Goal: Task Accomplishment & Management: Manage account settings

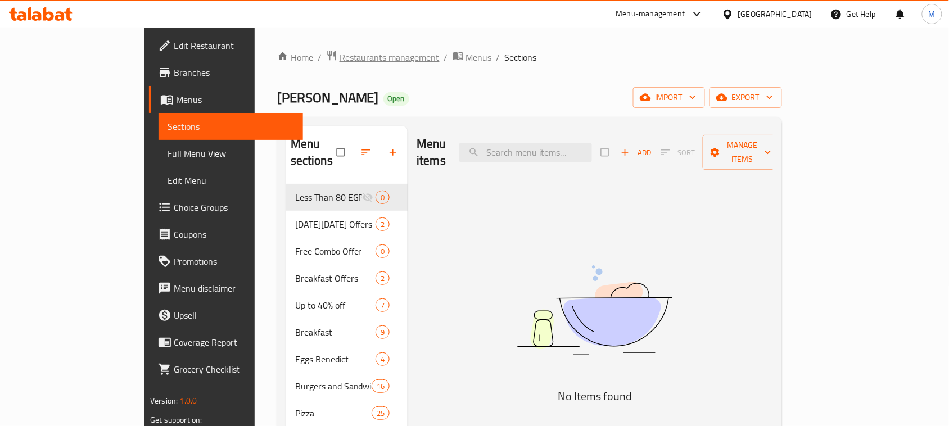
click at [340, 62] on span "Restaurants management" at bounding box center [390, 57] width 100 height 13
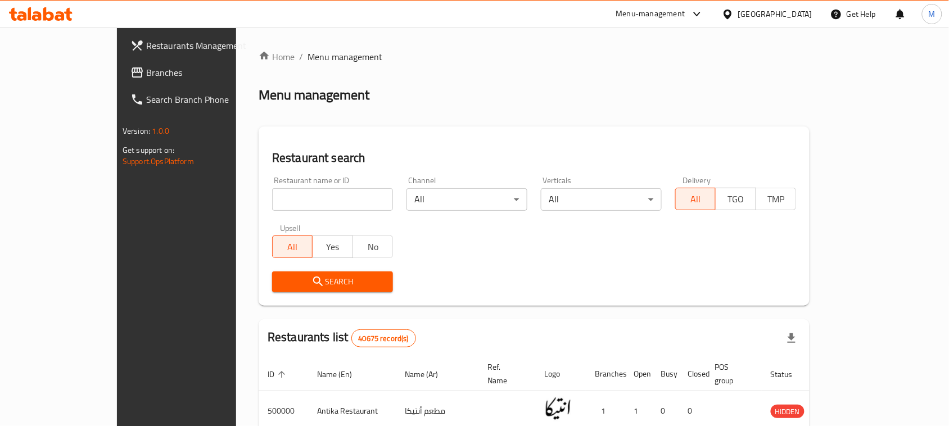
click at [302, 209] on input "search" at bounding box center [332, 199] width 121 height 22
paste input "FALAFIL UMDAH"
type input "FALAFIL UMDAH"
click button "Search" at bounding box center [332, 282] width 121 height 21
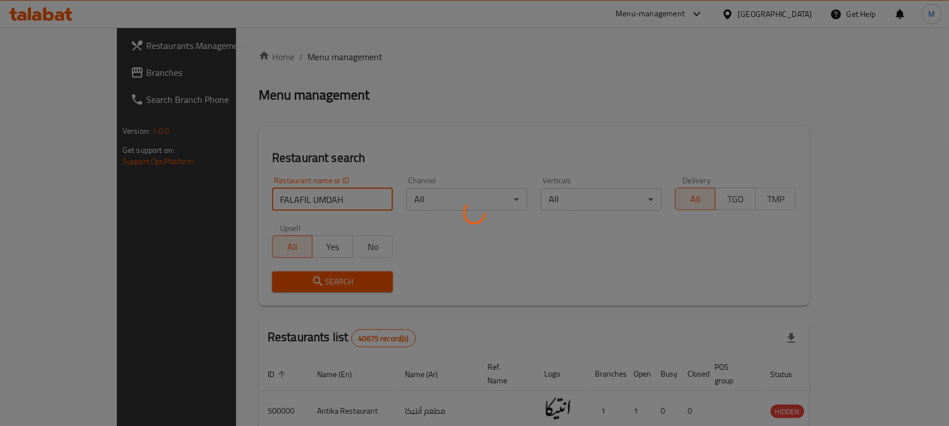
scroll to position [33, 0]
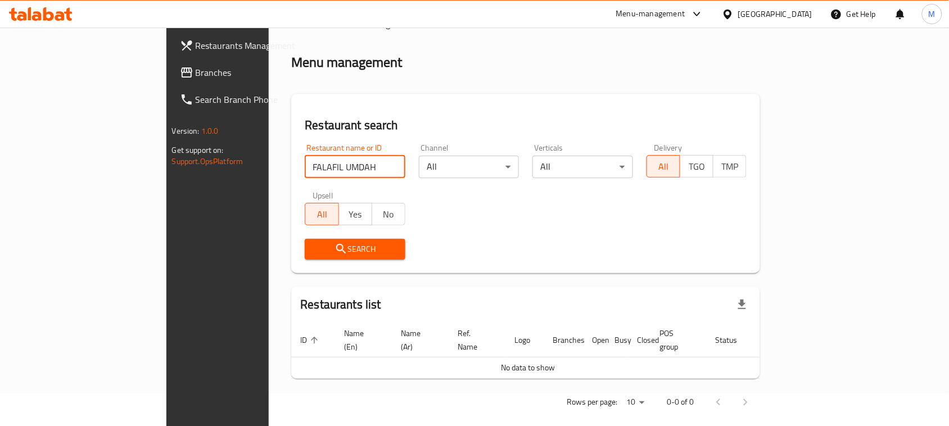
click at [797, 13] on div "Egypt" at bounding box center [775, 14] width 74 height 12
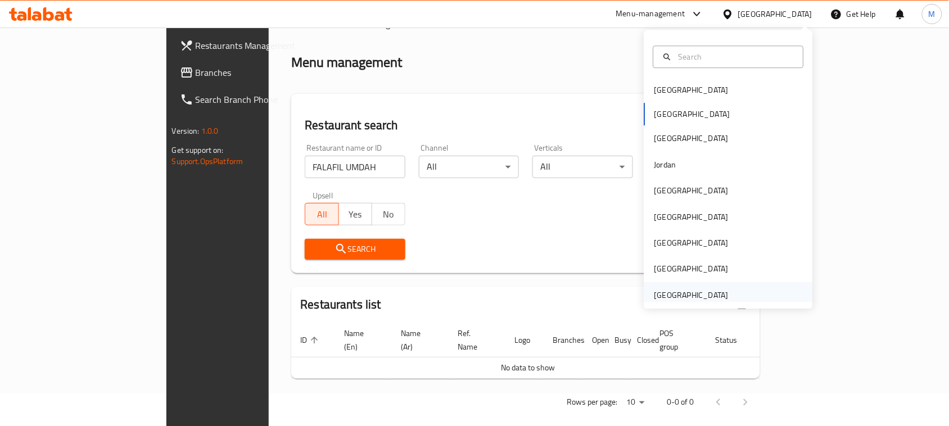
click at [754, 287] on div "[GEOGRAPHIC_DATA]" at bounding box center [728, 295] width 169 height 26
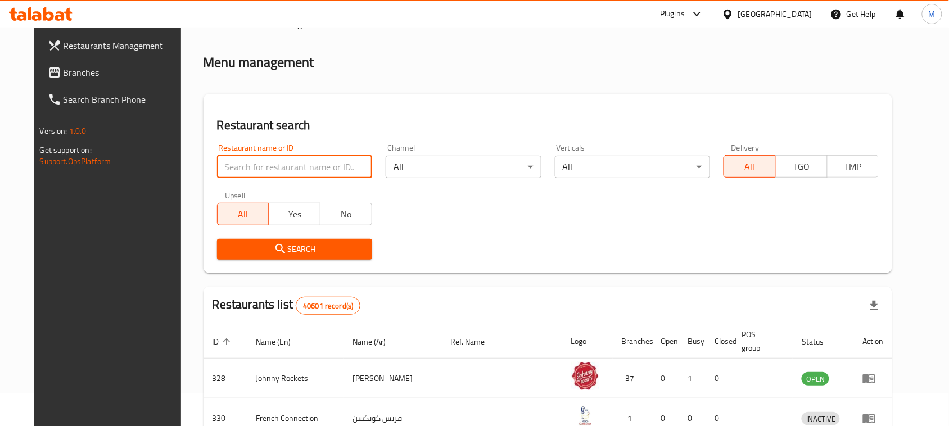
click at [265, 170] on input "search" at bounding box center [294, 167] width 155 height 22
paste input "FALAFIL UMDAH"
type input "FALAFIL UMDAH"
click button "Search" at bounding box center [294, 249] width 155 height 21
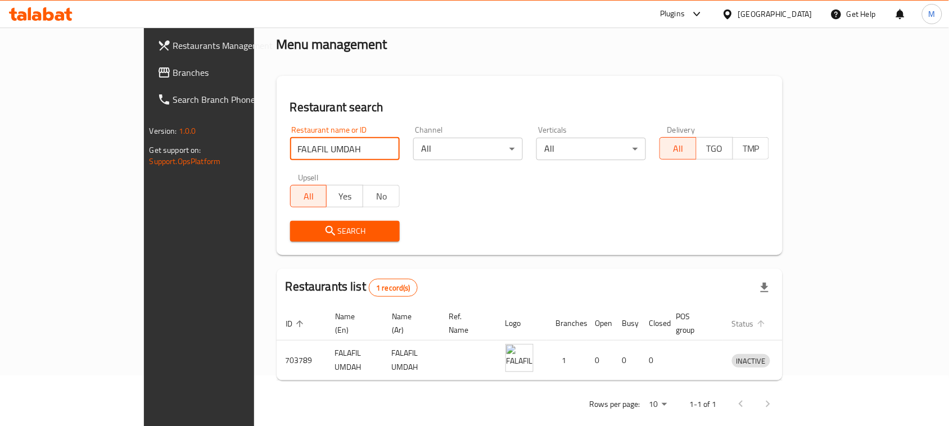
scroll to position [53, 0]
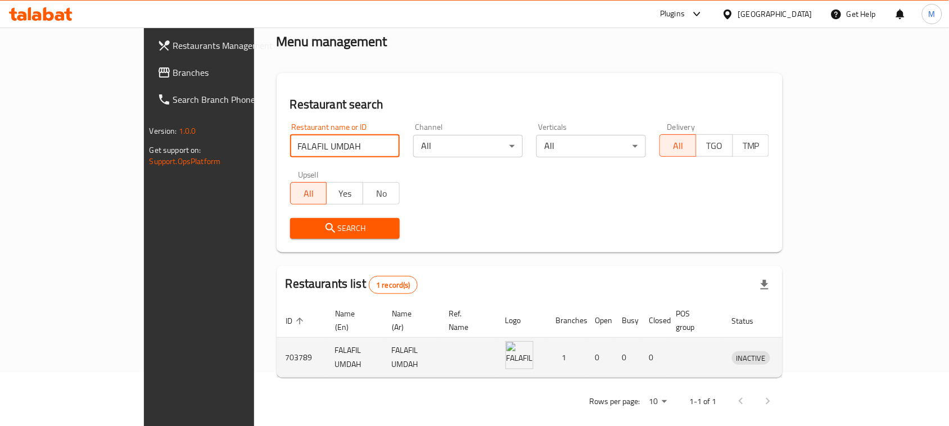
click at [806, 354] on icon "enhanced table" at bounding box center [799, 359] width 12 height 10
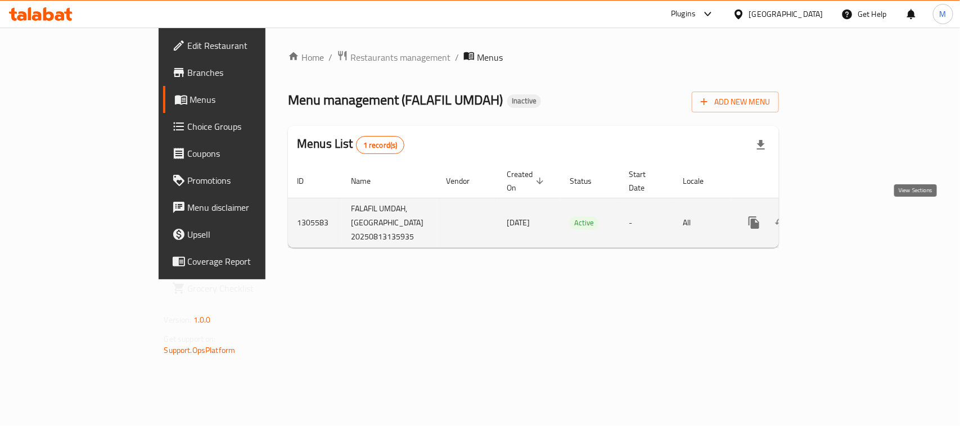
click at [842, 216] on icon "enhanced table" at bounding box center [834, 222] width 13 height 13
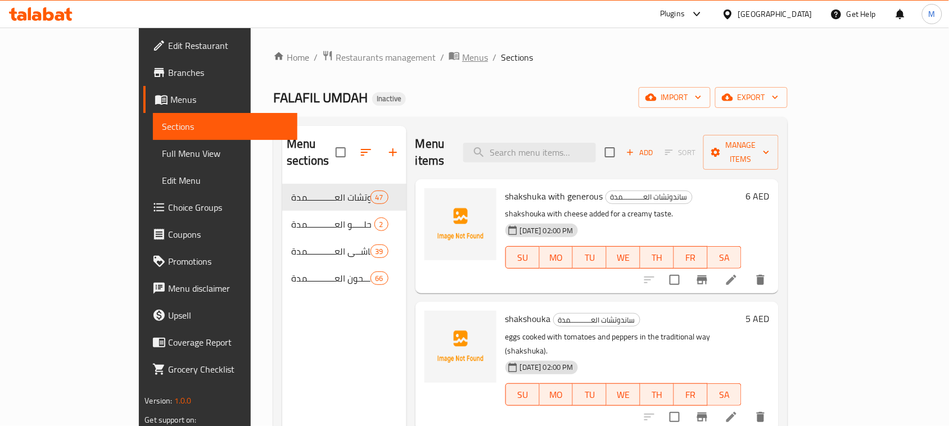
click at [462, 60] on span "Menus" at bounding box center [475, 57] width 26 height 13
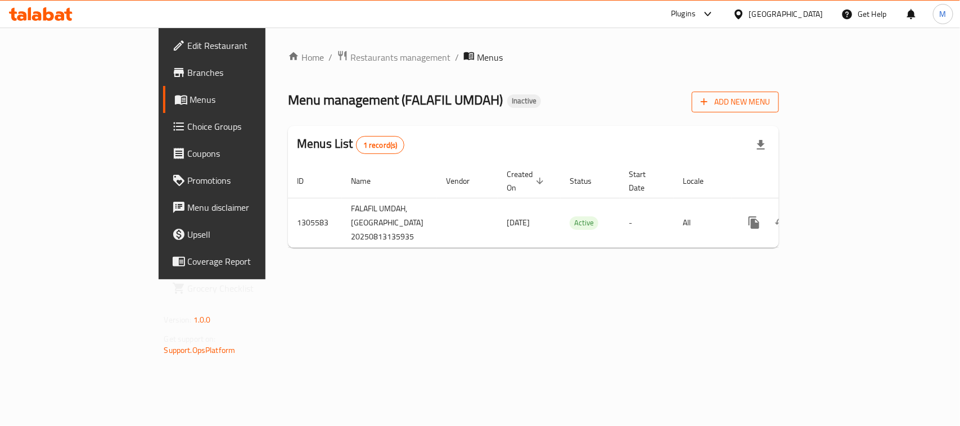
click at [770, 97] on span "Add New Menu" at bounding box center [735, 102] width 69 height 14
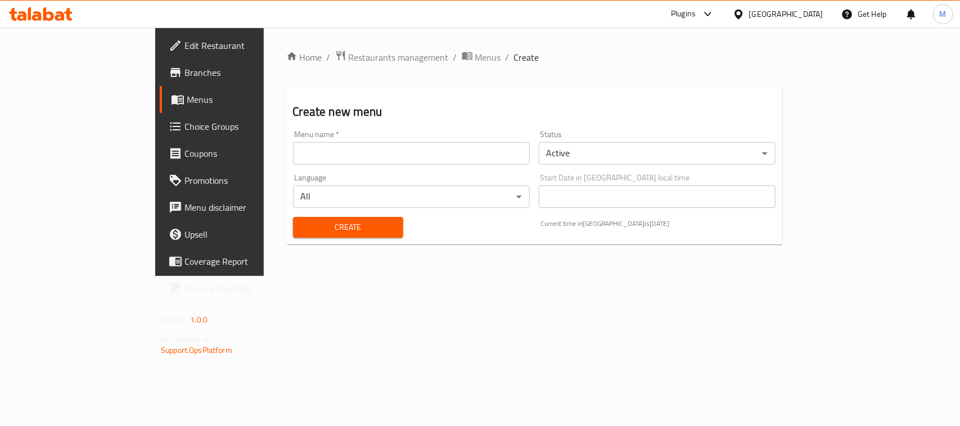
click at [384, 156] on input "text" at bounding box center [411, 153] width 237 height 22
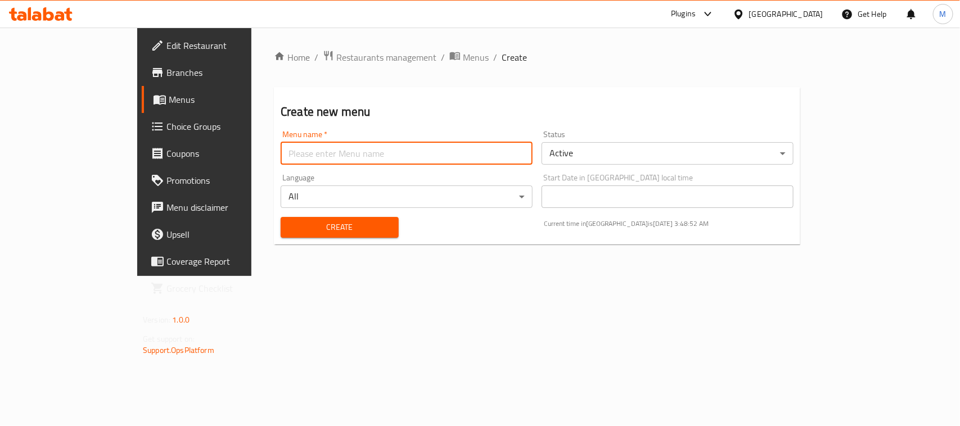
type input "New"
click at [295, 221] on span "Create" at bounding box center [340, 227] width 100 height 14
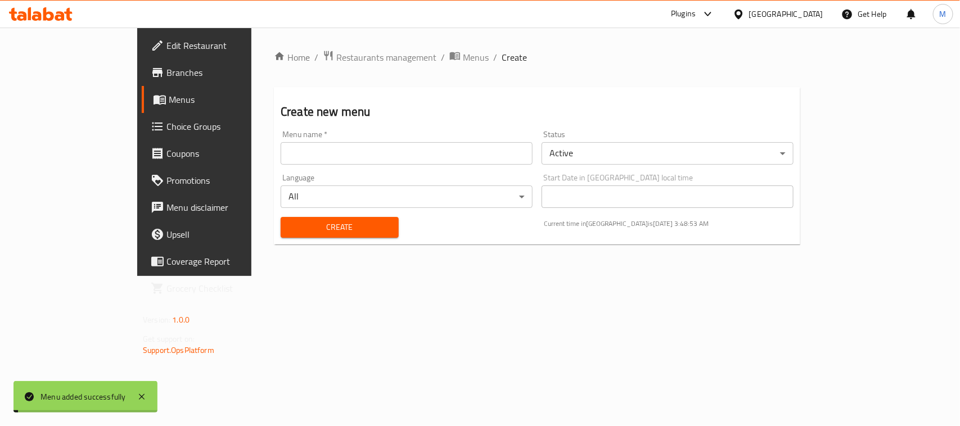
click at [463, 60] on span "Menus" at bounding box center [476, 57] width 26 height 13
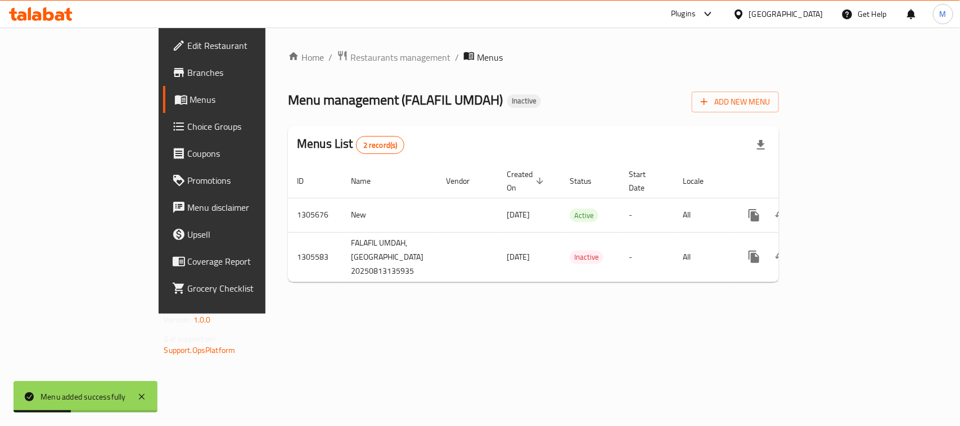
click at [188, 51] on span "Edit Restaurant" at bounding box center [249, 45] width 122 height 13
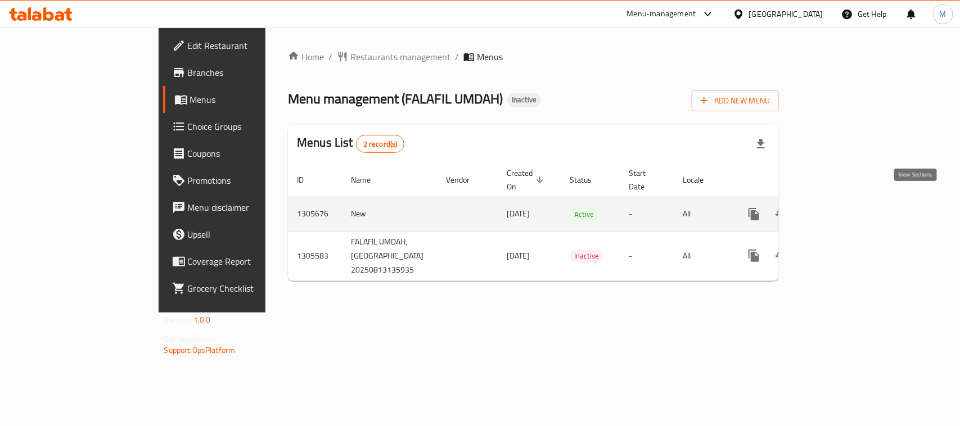
click at [840, 209] on icon "enhanced table" at bounding box center [835, 214] width 10 height 10
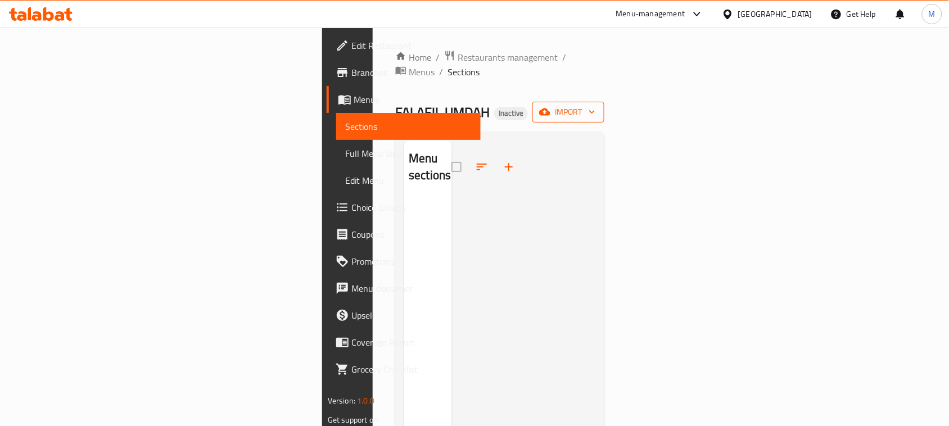
click at [595, 105] on span "import" at bounding box center [568, 112] width 54 height 14
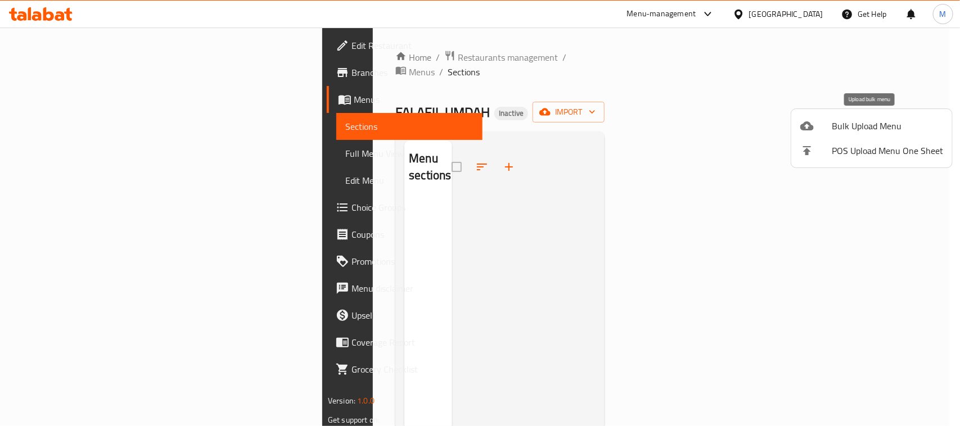
click at [870, 126] on span "Bulk Upload Menu" at bounding box center [887, 125] width 111 height 13
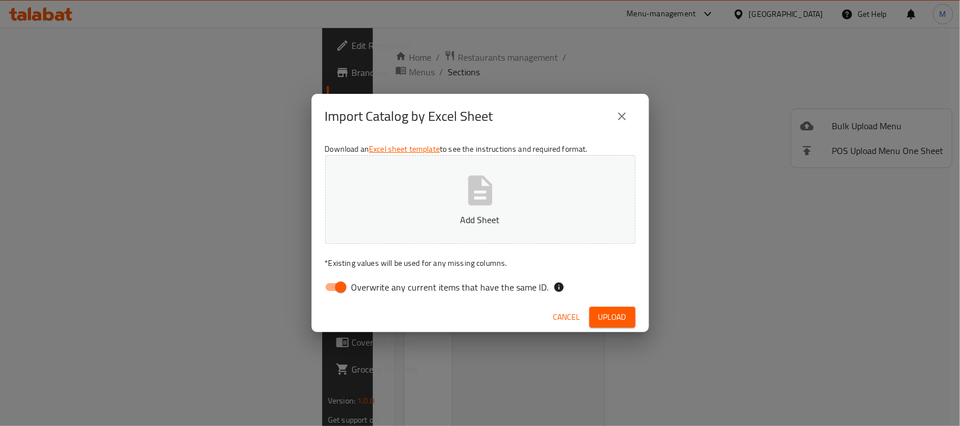
click at [331, 291] on input "Overwrite any current items that have the same ID." at bounding box center [341, 287] width 64 height 21
checkbox input "false"
click at [265, 233] on div "Import Catalog by Excel Sheet Download an Excel sheet template to see the instr…" at bounding box center [480, 213] width 960 height 426
click at [595, 310] on button "Upload" at bounding box center [612, 317] width 46 height 21
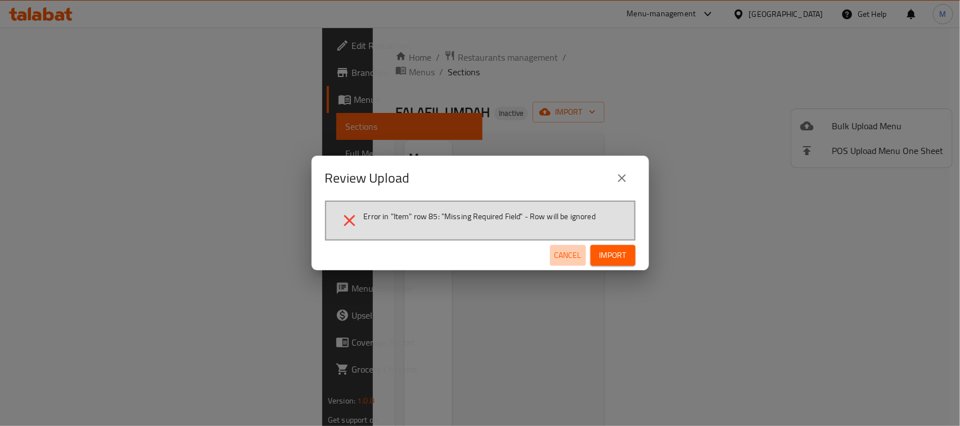
click at [555, 254] on span "Cancel" at bounding box center [567, 255] width 27 height 14
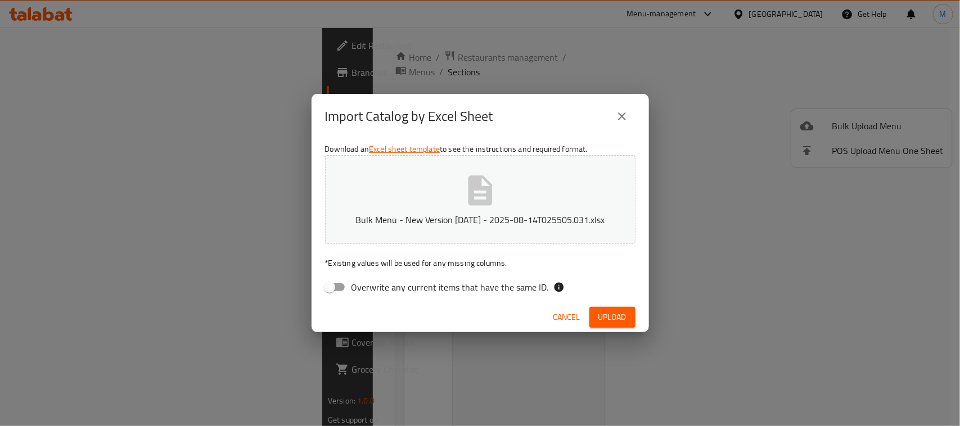
click at [616, 313] on span "Upload" at bounding box center [612, 317] width 28 height 14
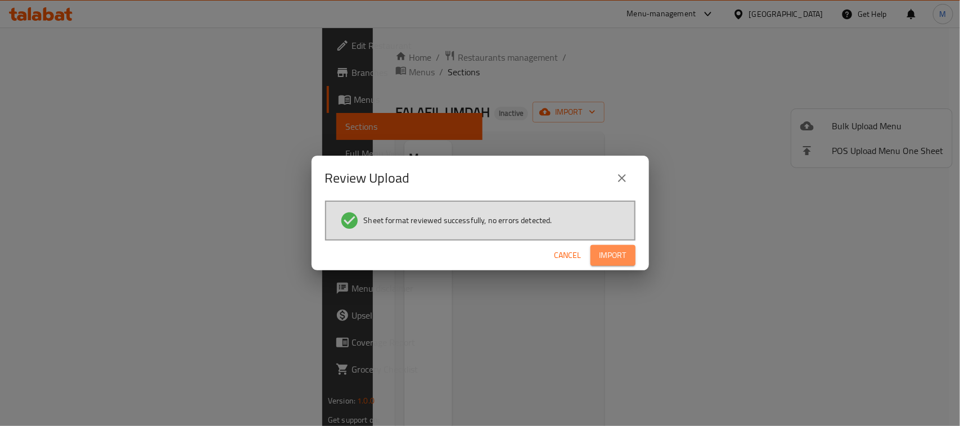
click at [616, 262] on span "Import" at bounding box center [612, 255] width 27 height 14
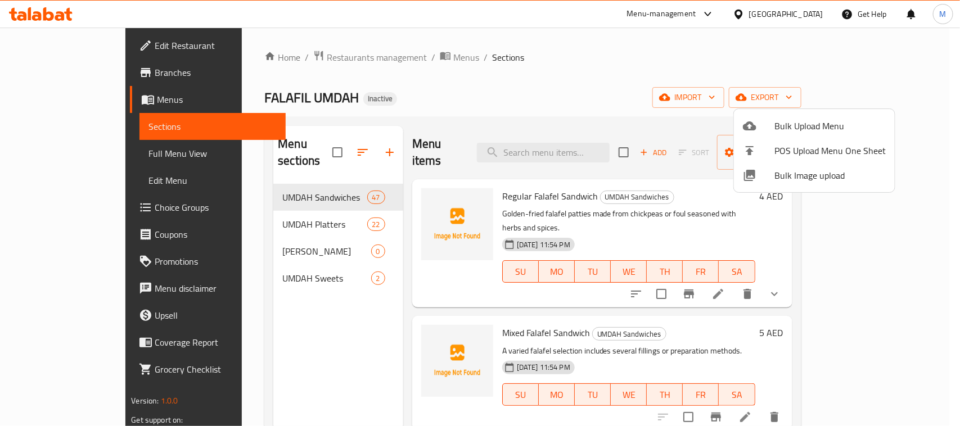
drag, startPoint x: 275, startPoint y: 233, endPoint x: 288, endPoint y: 239, distance: 14.1
click at [275, 233] on div at bounding box center [480, 213] width 960 height 426
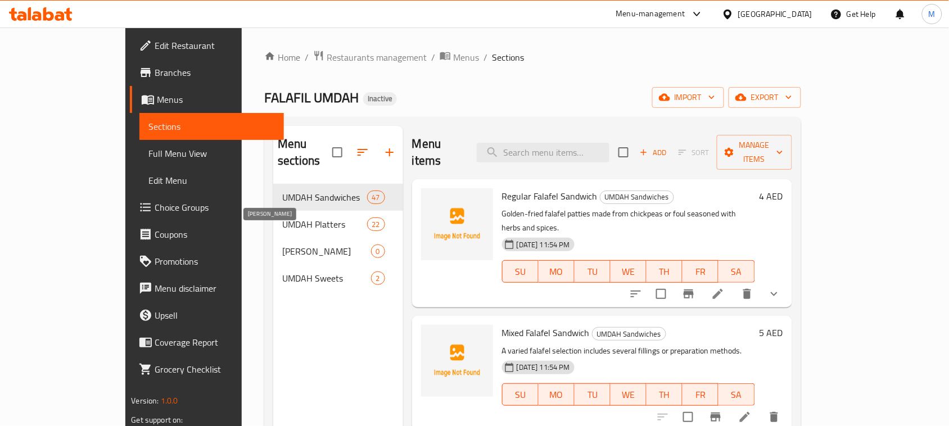
click at [288, 245] on span "[PERSON_NAME]" at bounding box center [326, 251] width 88 height 13
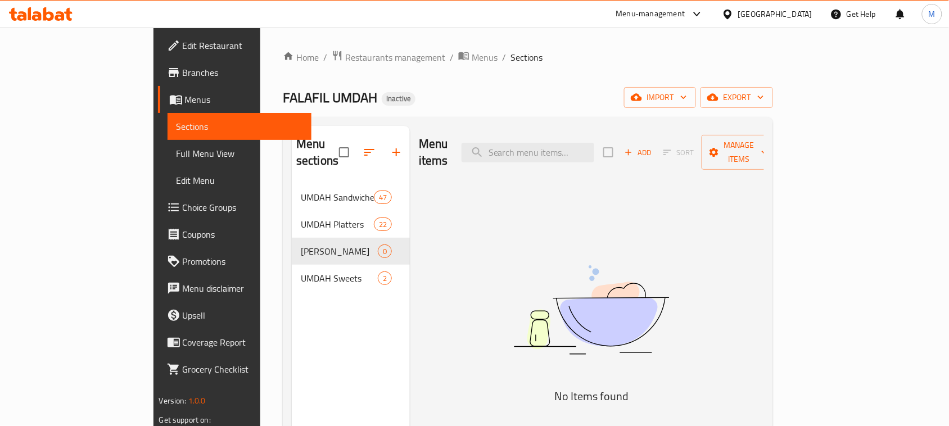
drag, startPoint x: 381, startPoint y: 63, endPoint x: 405, endPoint y: 85, distance: 33.0
click at [472, 63] on span "Menus" at bounding box center [485, 57] width 26 height 13
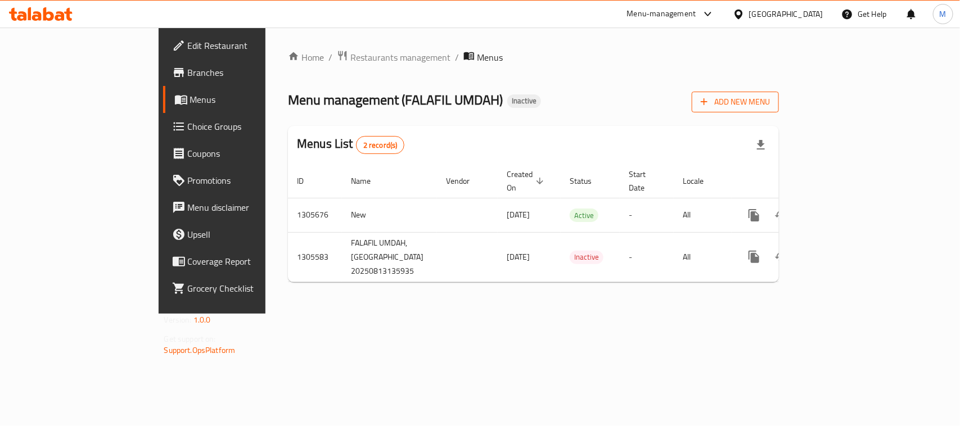
click at [770, 102] on span "Add New Menu" at bounding box center [735, 102] width 69 height 14
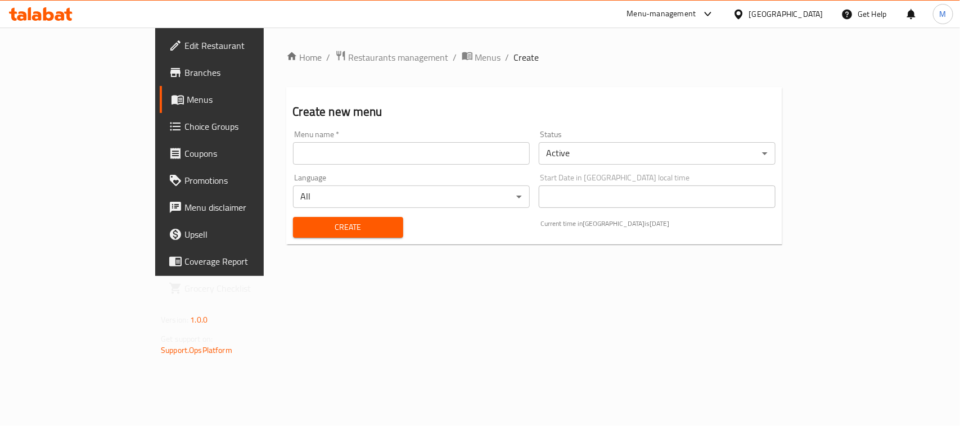
click at [319, 152] on input "text" at bounding box center [411, 153] width 237 height 22
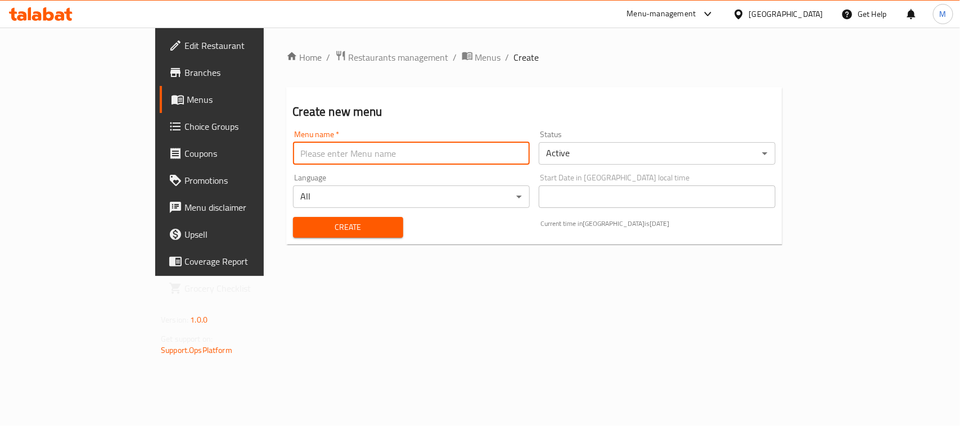
type input "New"
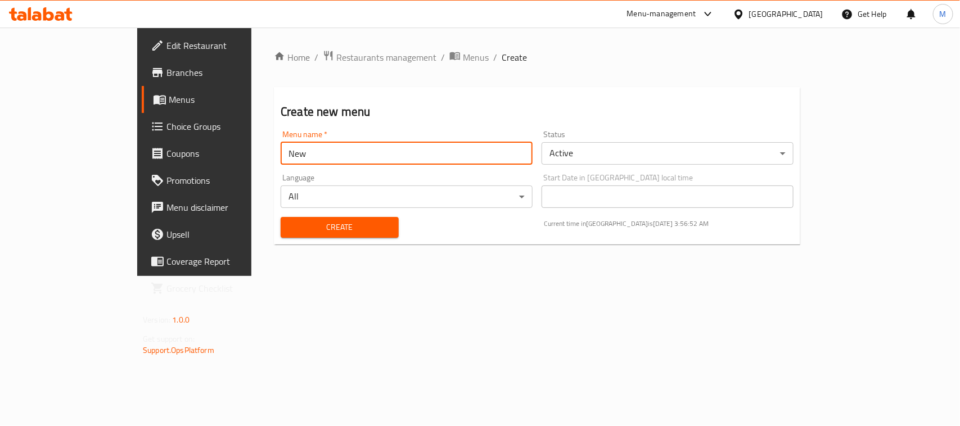
click at [295, 236] on button "Create" at bounding box center [340, 227] width 118 height 21
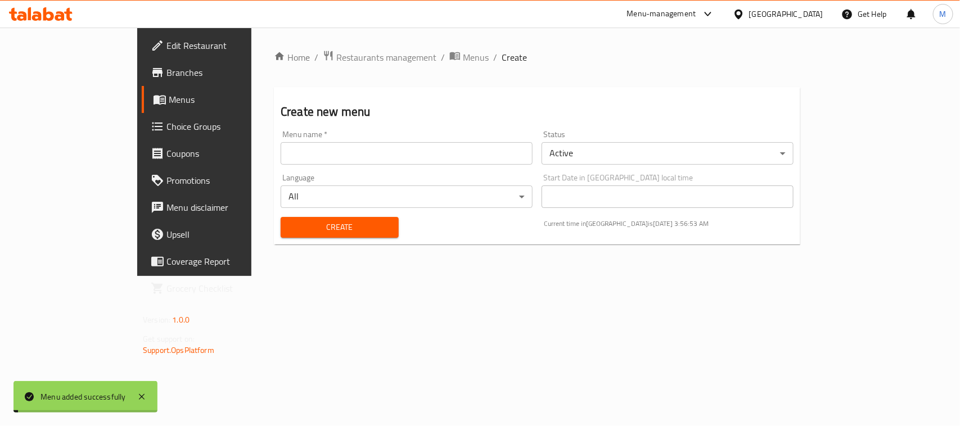
click at [463, 58] on span "Menus" at bounding box center [476, 57] width 26 height 13
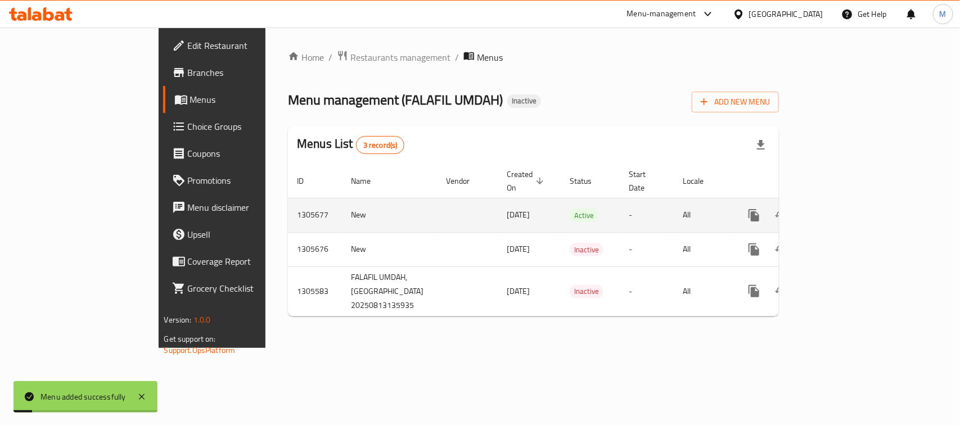
click at [842, 209] on icon "enhanced table" at bounding box center [834, 215] width 13 height 13
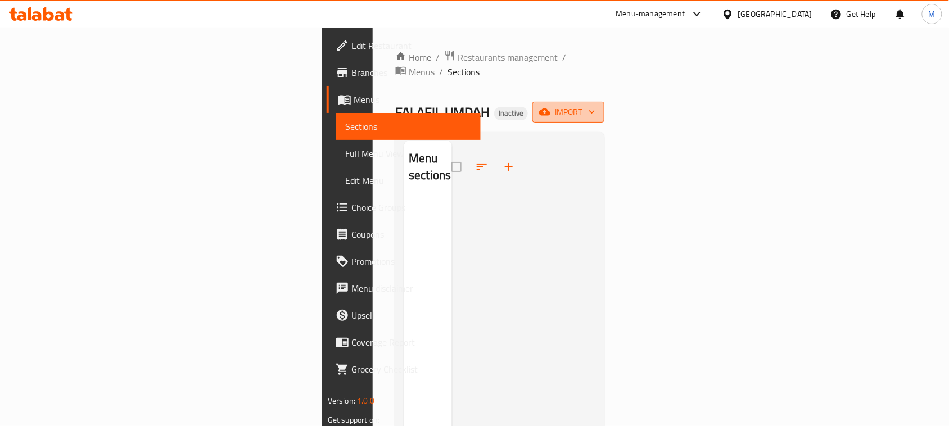
click at [604, 107] on button "import" at bounding box center [568, 112] width 72 height 21
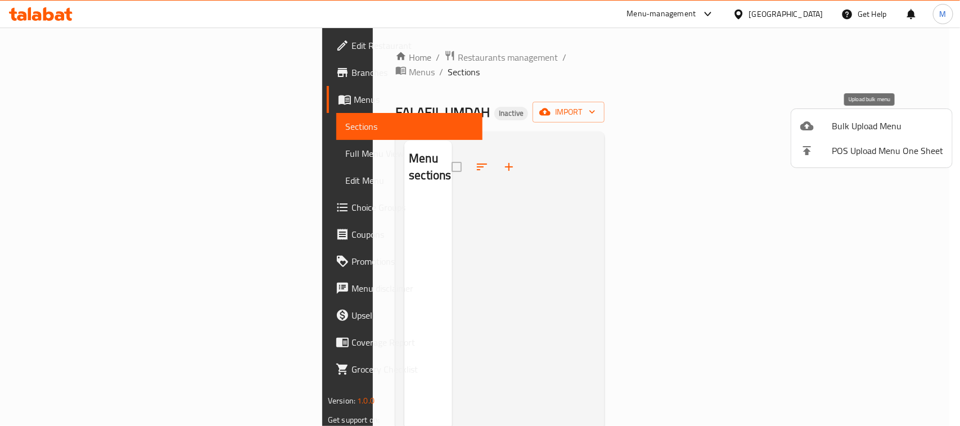
click at [882, 120] on span "Bulk Upload Menu" at bounding box center [887, 125] width 111 height 13
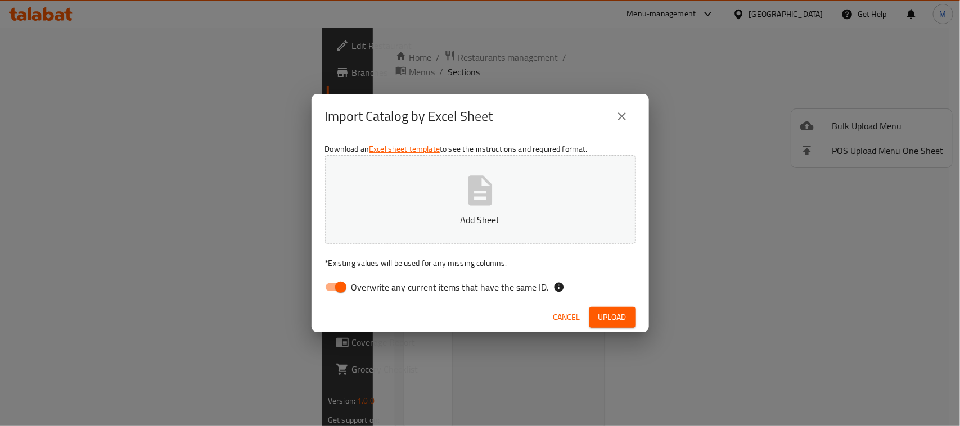
click at [338, 284] on input "Overwrite any current items that have the same ID." at bounding box center [341, 287] width 64 height 21
checkbox input "false"
click at [624, 318] on span "Upload" at bounding box center [612, 317] width 28 height 14
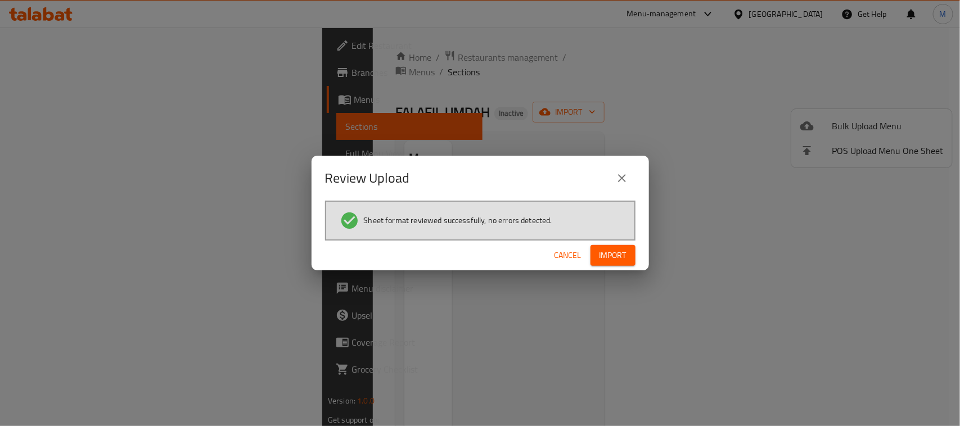
click at [606, 255] on span "Import" at bounding box center [612, 255] width 27 height 14
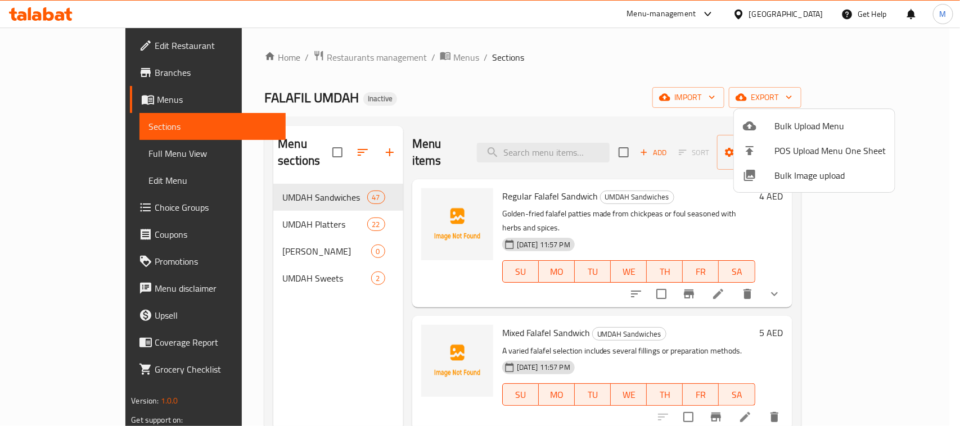
click at [285, 232] on div at bounding box center [480, 213] width 960 height 426
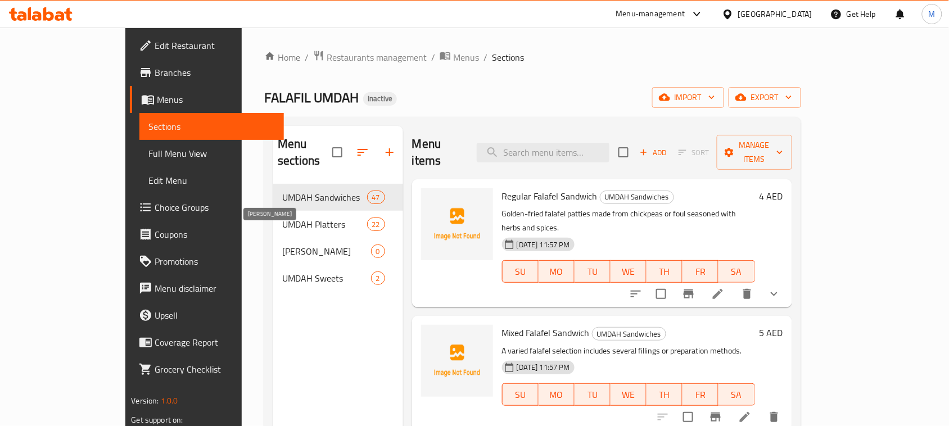
click at [282, 245] on span "[PERSON_NAME]" at bounding box center [326, 251] width 88 height 13
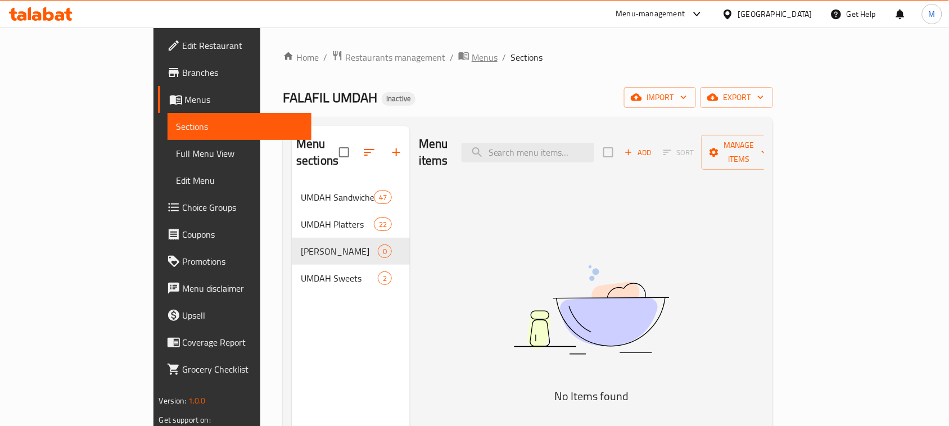
click at [472, 60] on span "Menus" at bounding box center [485, 57] width 26 height 13
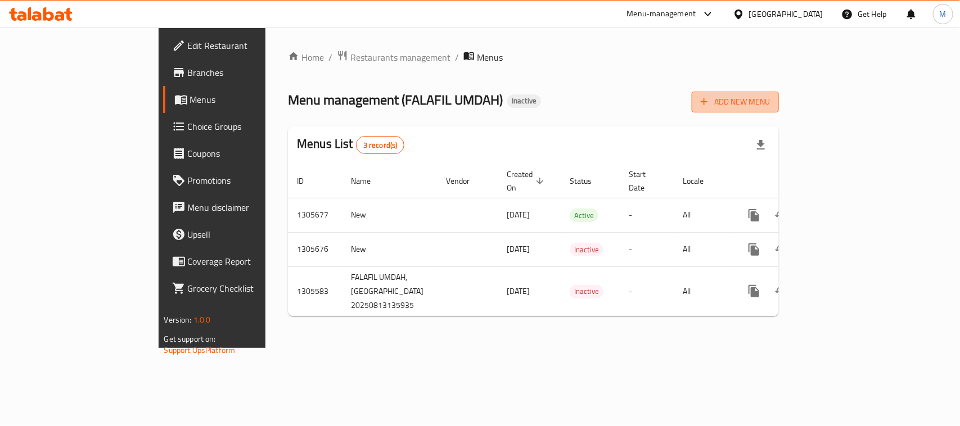
click at [770, 105] on span "Add New Menu" at bounding box center [735, 102] width 69 height 14
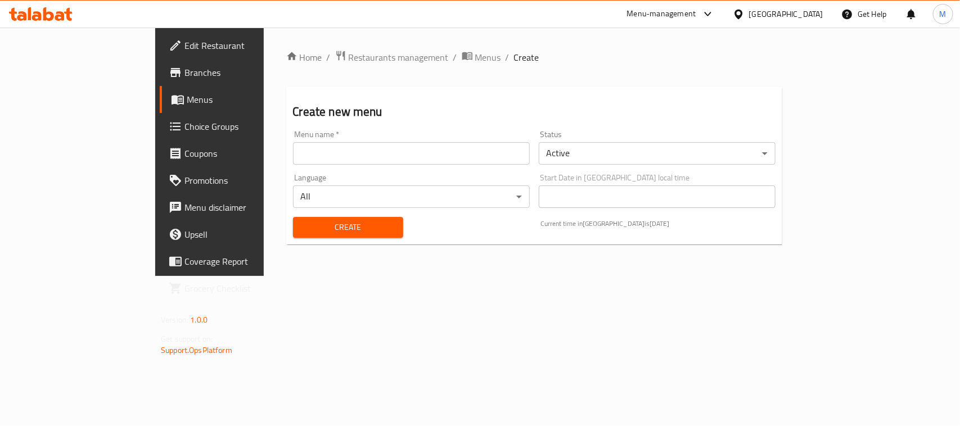
drag, startPoint x: 298, startPoint y: 158, endPoint x: 292, endPoint y: 159, distance: 5.7
click at [298, 158] on input "text" at bounding box center [411, 153] width 237 height 22
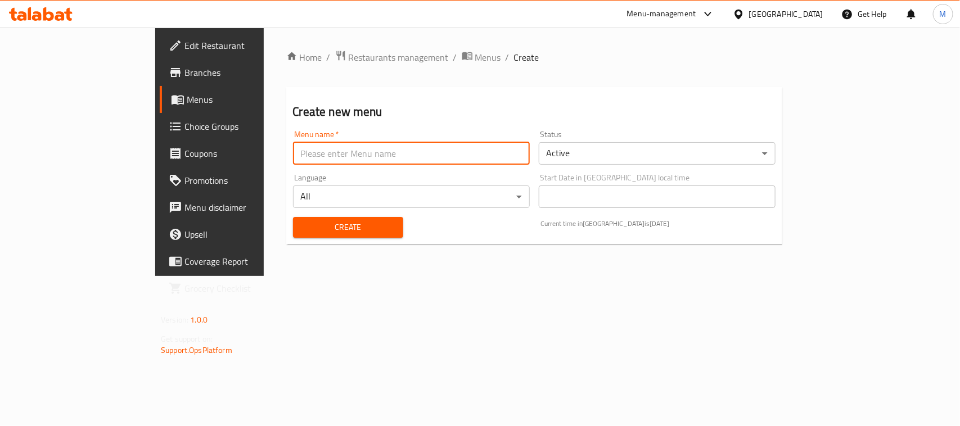
type input "New"
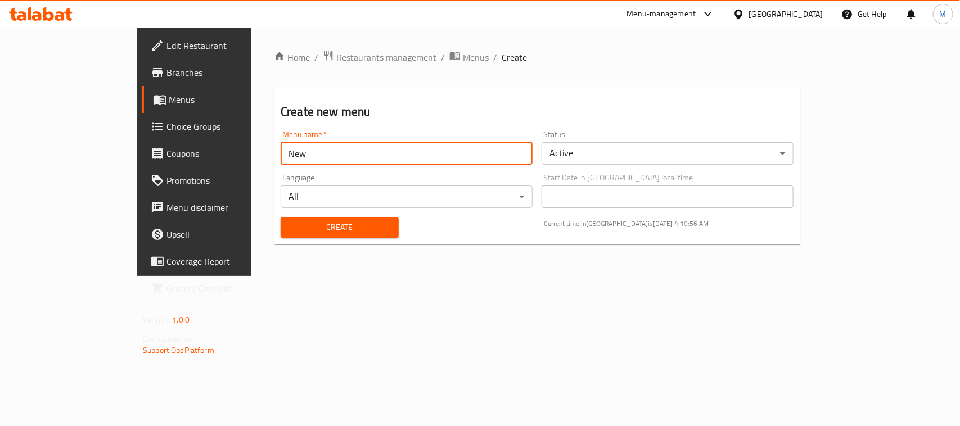
click at [304, 219] on button "Create" at bounding box center [340, 227] width 118 height 21
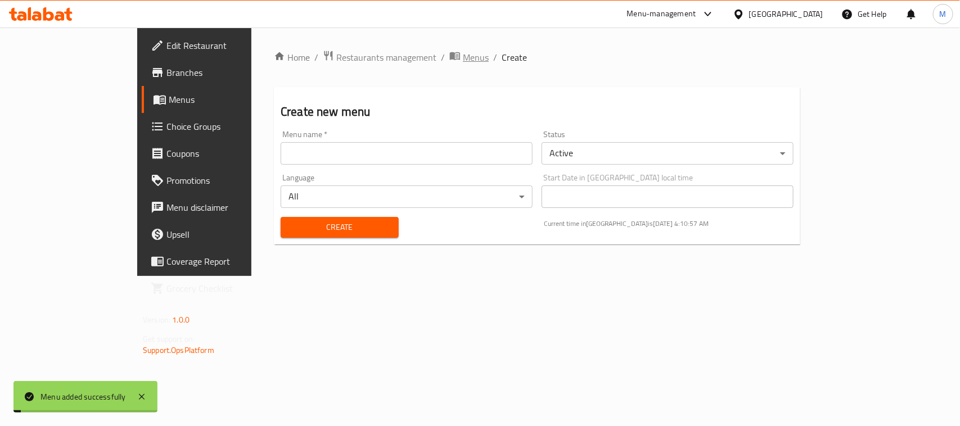
click at [463, 64] on span "Menus" at bounding box center [476, 57] width 26 height 13
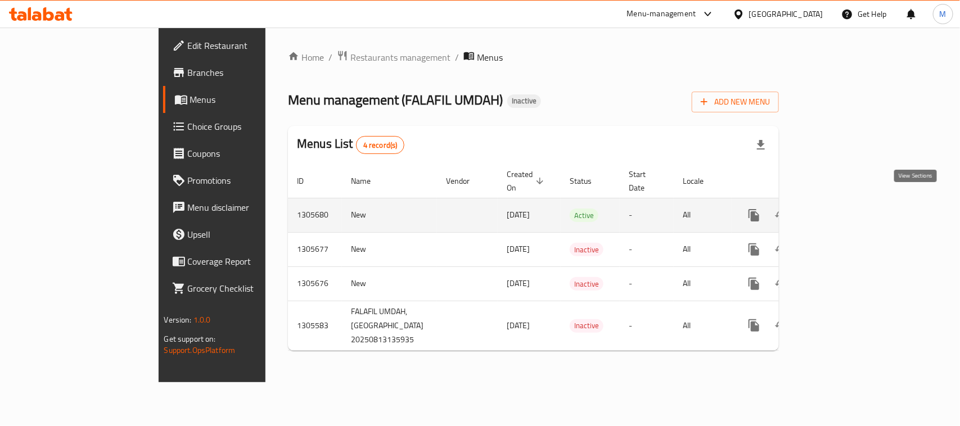
click at [842, 209] on icon "enhanced table" at bounding box center [834, 215] width 13 height 13
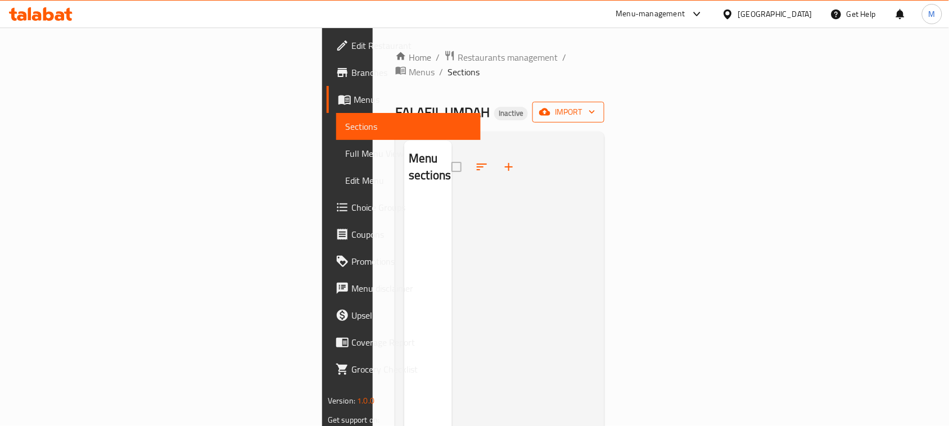
click at [604, 102] on button "import" at bounding box center [568, 112] width 72 height 21
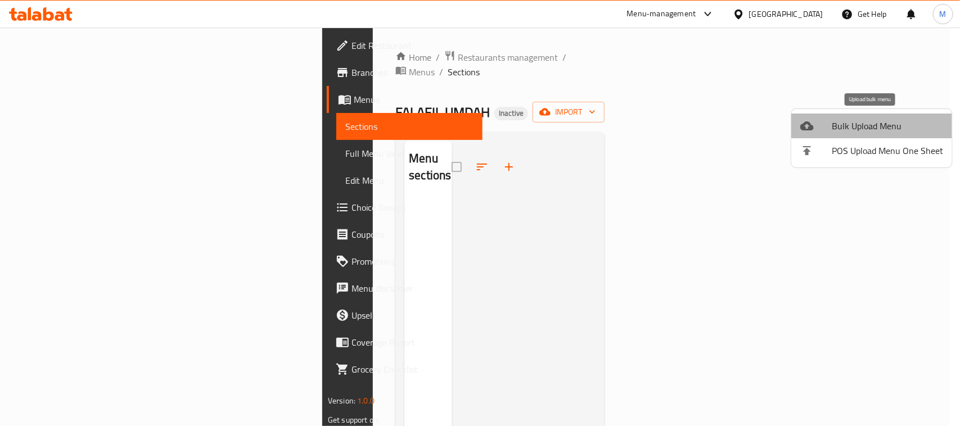
click at [883, 125] on span "Bulk Upload Menu" at bounding box center [887, 125] width 111 height 13
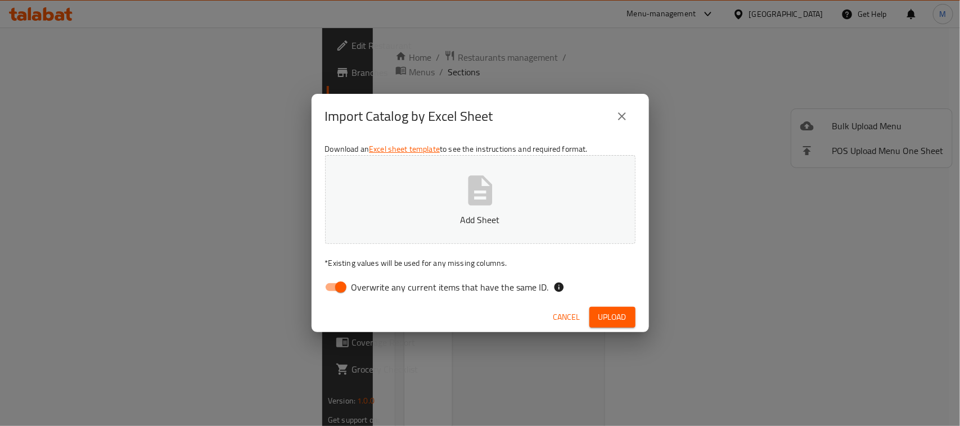
click at [341, 282] on input "Overwrite any current items that have the same ID." at bounding box center [341, 287] width 64 height 21
checkbox input "false"
click at [530, 136] on div "Import Catalog by Excel Sheet" at bounding box center [479, 116] width 337 height 45
click at [612, 319] on span "Upload" at bounding box center [612, 317] width 28 height 14
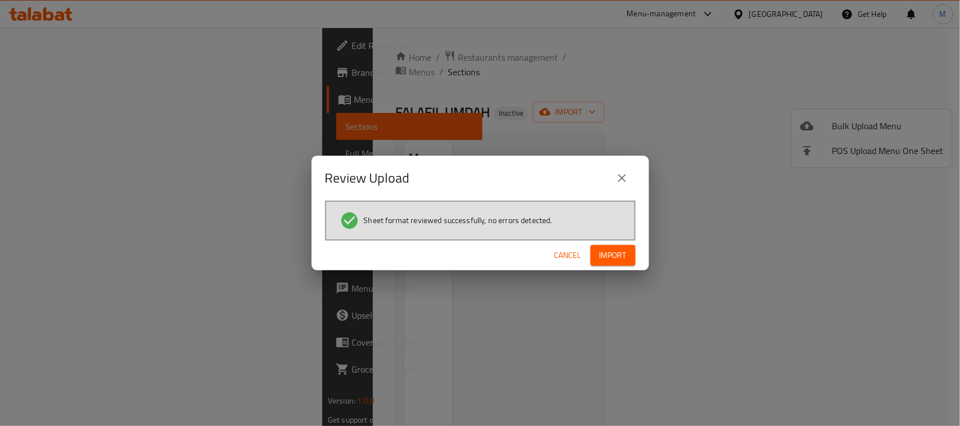
click at [625, 254] on span "Import" at bounding box center [612, 255] width 27 height 14
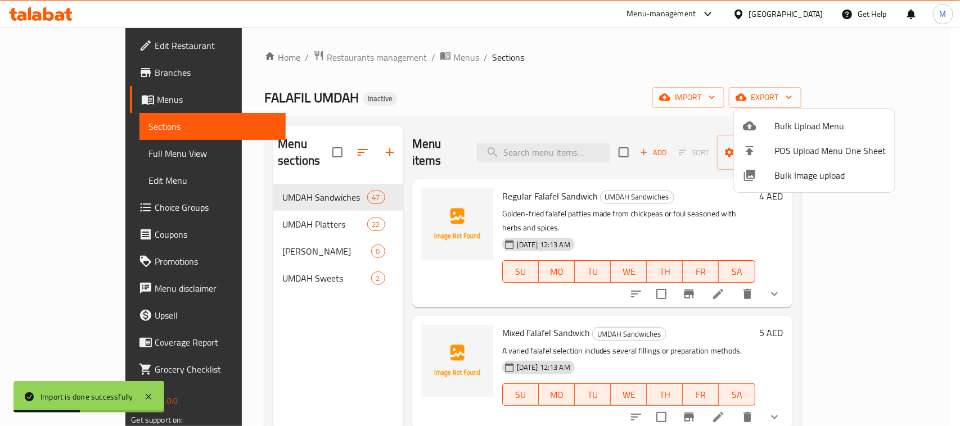
click at [537, 72] on div at bounding box center [480, 213] width 960 height 426
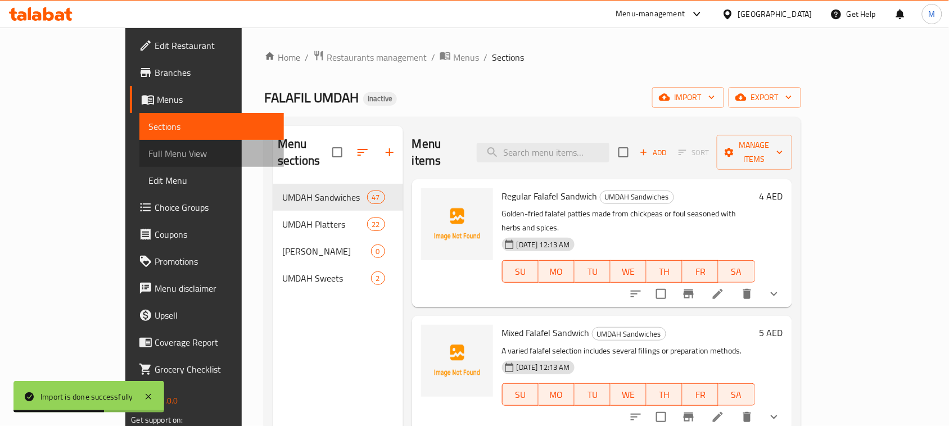
click at [148, 155] on span "Full Menu View" at bounding box center [211, 153] width 126 height 13
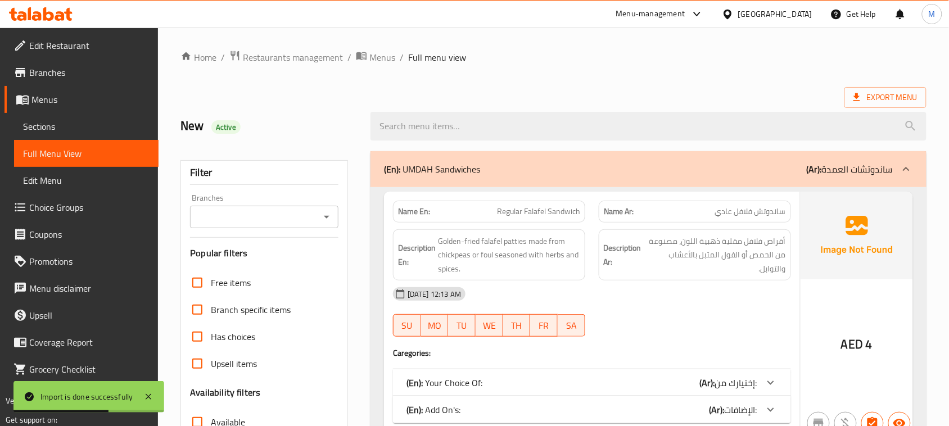
scroll to position [141, 0]
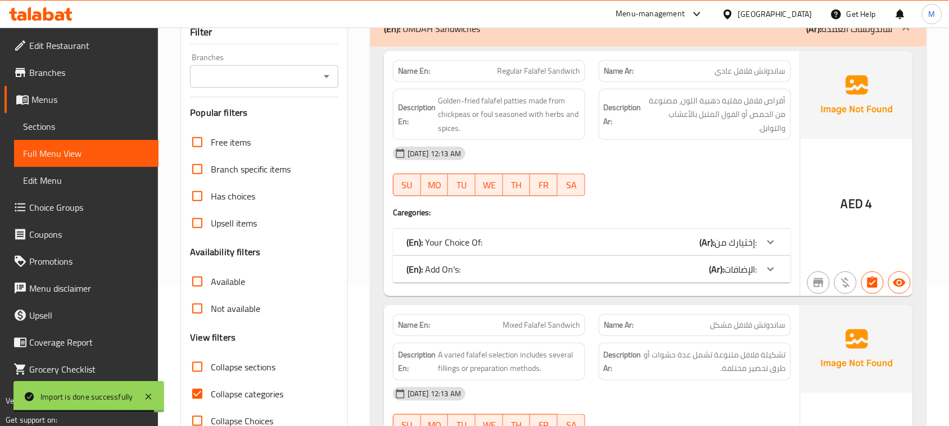
drag, startPoint x: 193, startPoint y: 364, endPoint x: 208, endPoint y: 372, distance: 17.1
click at [192, 364] on input "Collapse sections" at bounding box center [197, 367] width 27 height 27
checkbox input "true"
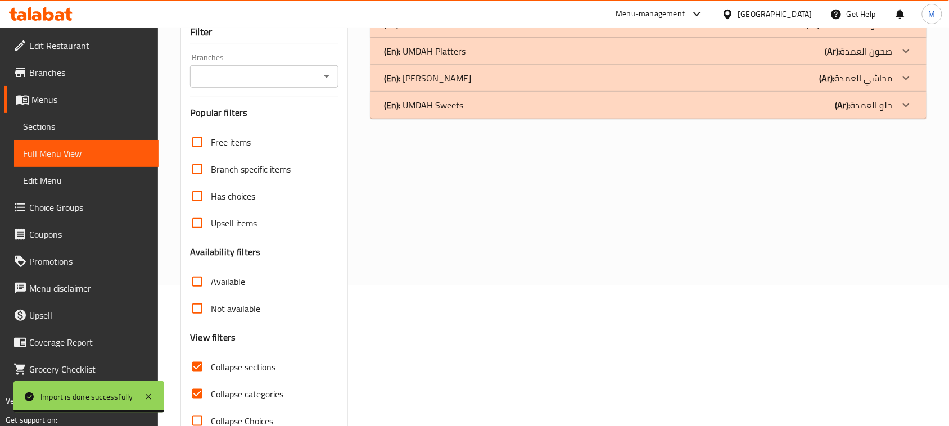
click at [196, 394] on input "Collapse categories" at bounding box center [197, 394] width 27 height 27
checkbox input "false"
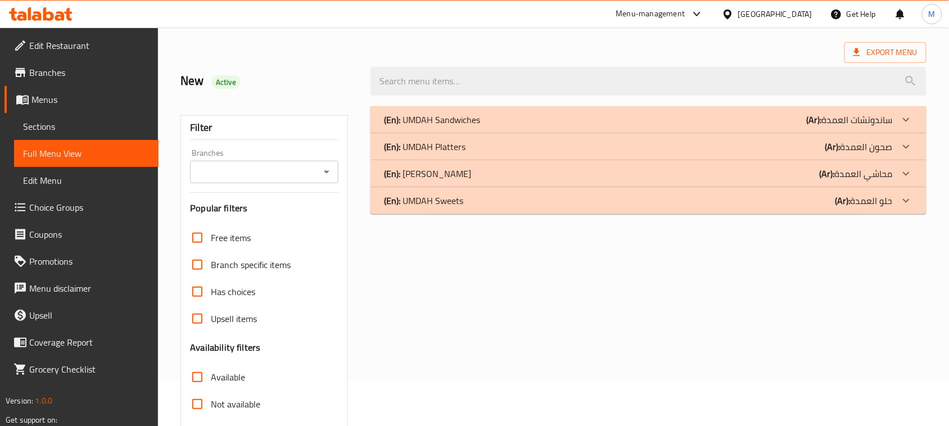
scroll to position [0, 0]
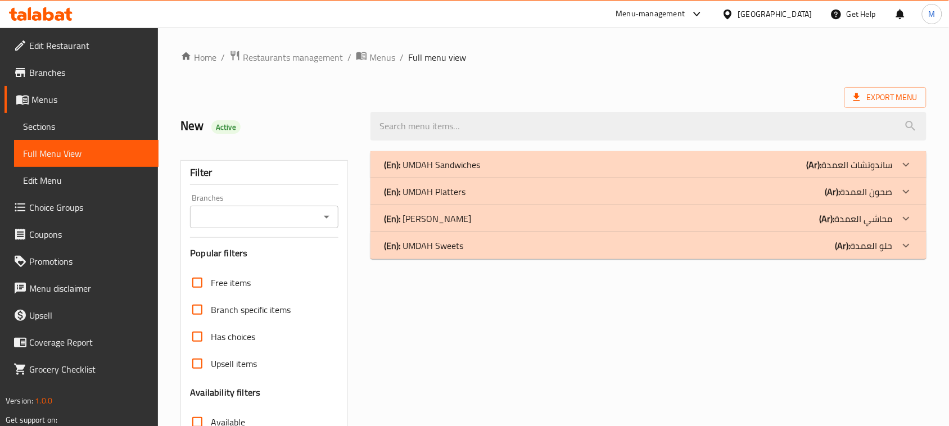
click at [466, 170] on p "(En): UMDAH Sandwiches" at bounding box center [432, 164] width 96 height 13
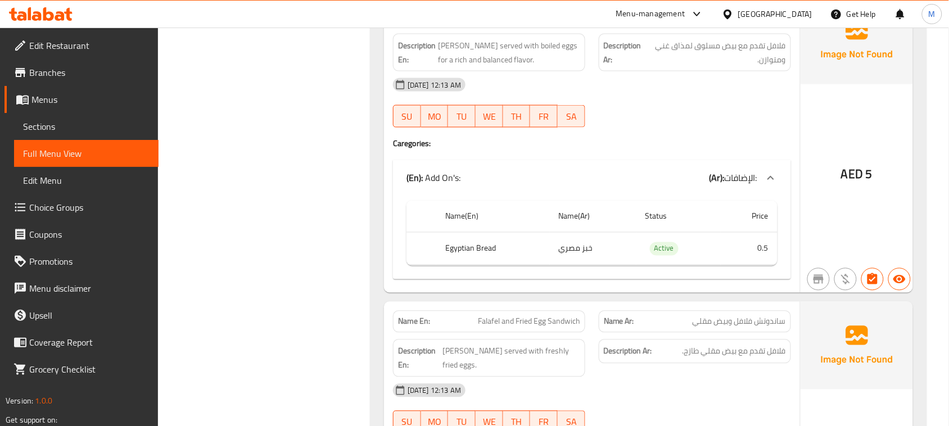
scroll to position [1757, 0]
click at [80, 120] on span "Sections" at bounding box center [86, 126] width 126 height 13
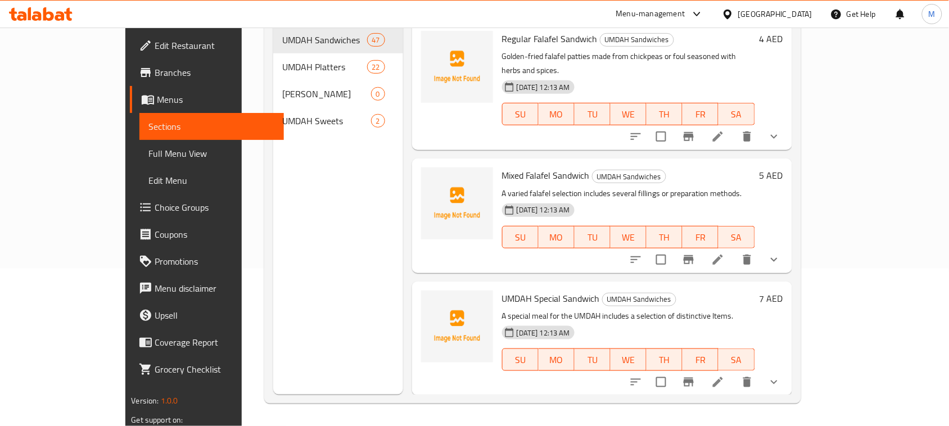
scroll to position [158, 0]
click at [345, 188] on div "Menu sections UMDAH Sandwiches 47 UMDAH Platters 22 UMDAH Mahashi 0 UMDAH Sweet…" at bounding box center [338, 182] width 130 height 426
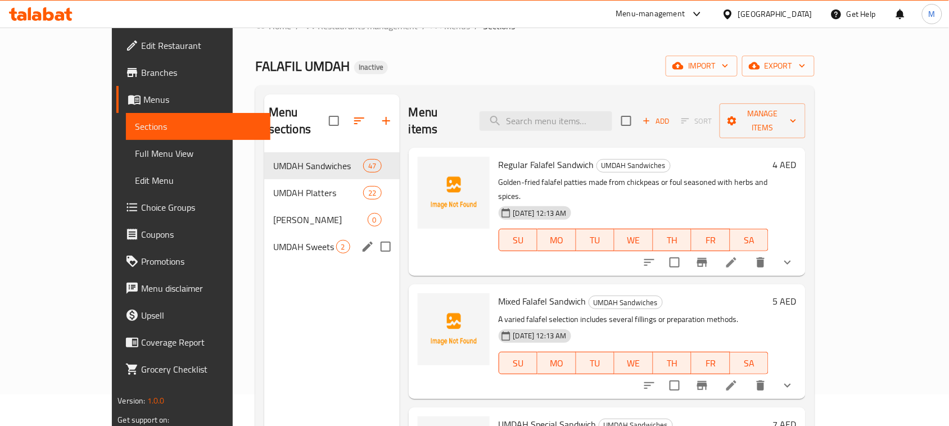
scroll to position [17, 0]
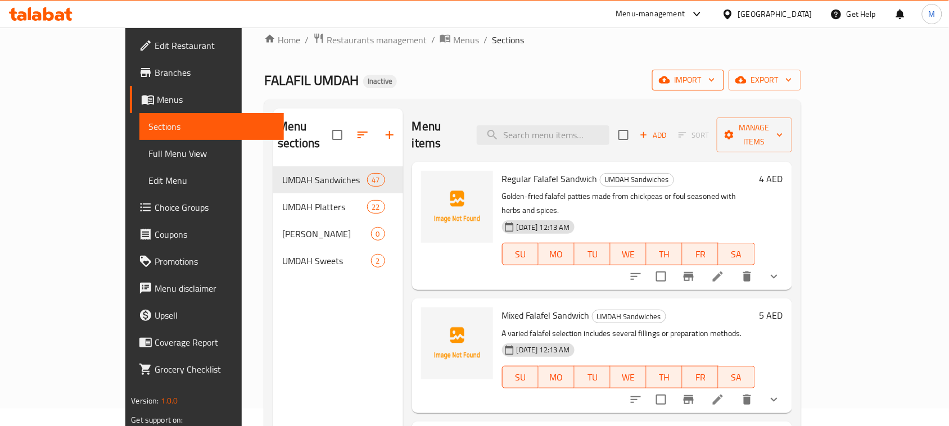
click at [715, 80] on span "import" at bounding box center [688, 80] width 54 height 14
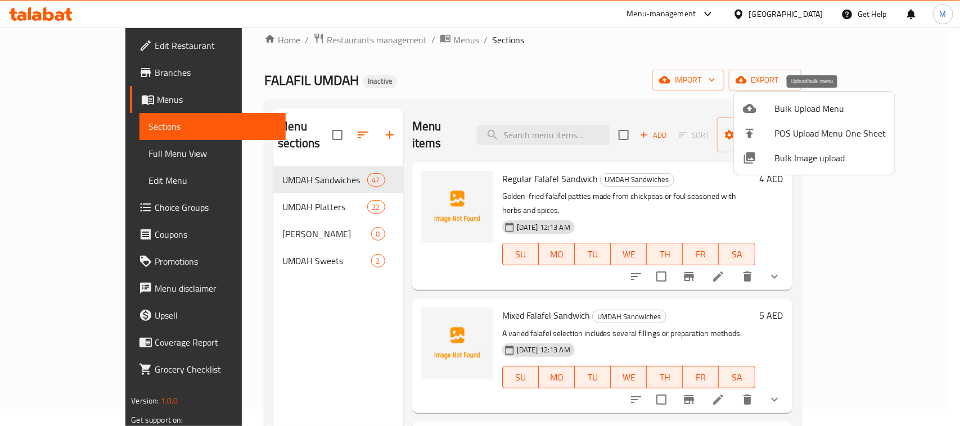
click at [804, 111] on span "Bulk Upload Menu" at bounding box center [829, 108] width 111 height 13
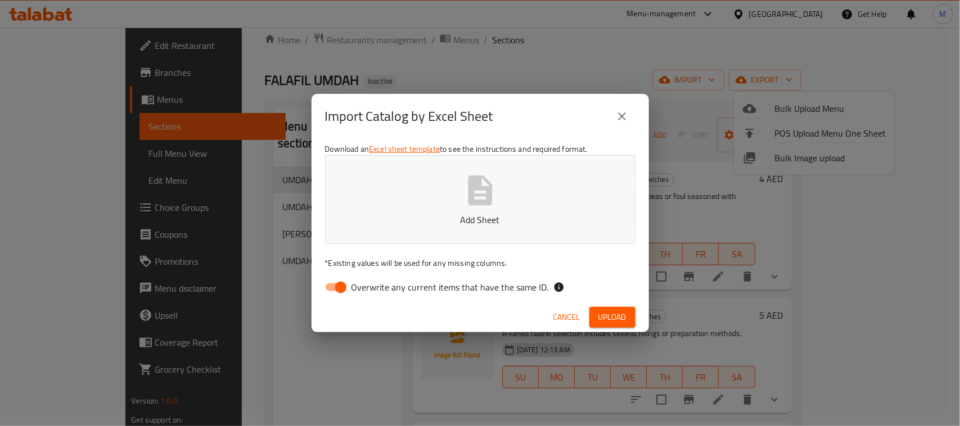
click at [333, 284] on input "Overwrite any current items that have the same ID." at bounding box center [341, 287] width 64 height 21
checkbox input "false"
click at [543, 107] on div "Import Catalog by Excel Sheet" at bounding box center [480, 116] width 310 height 27
click at [622, 316] on span "Upload" at bounding box center [612, 317] width 28 height 14
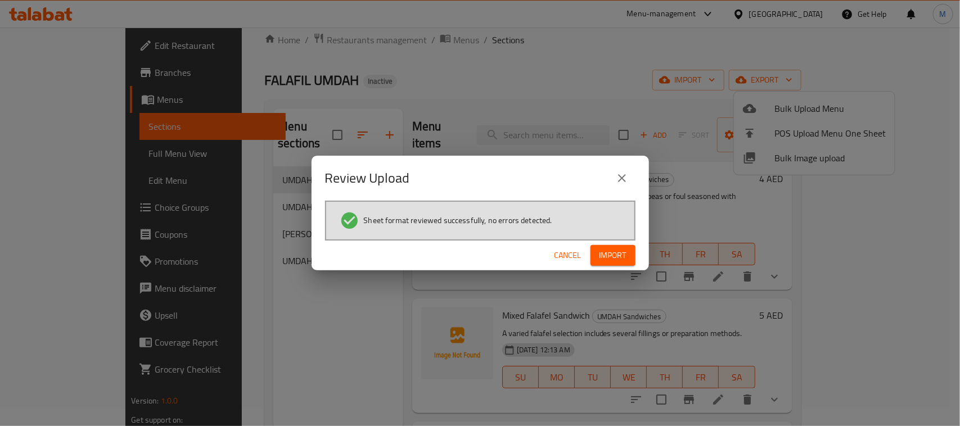
click at [603, 253] on span "Import" at bounding box center [612, 255] width 27 height 14
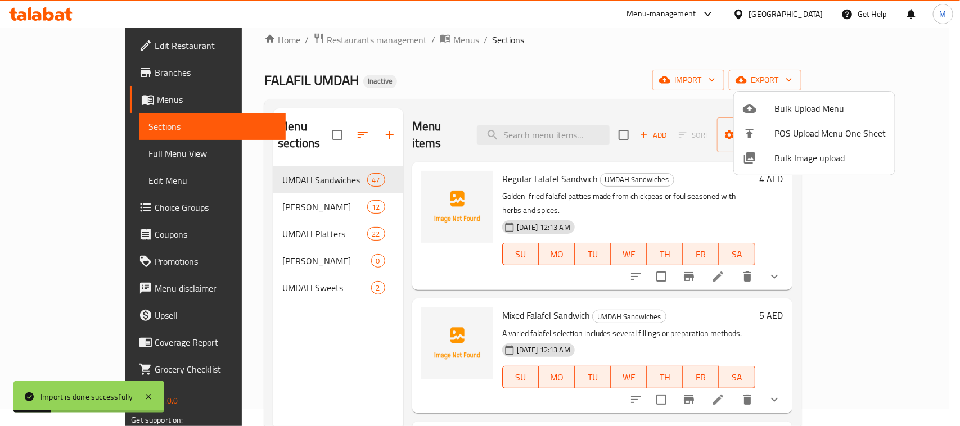
click at [305, 242] on div at bounding box center [480, 213] width 960 height 426
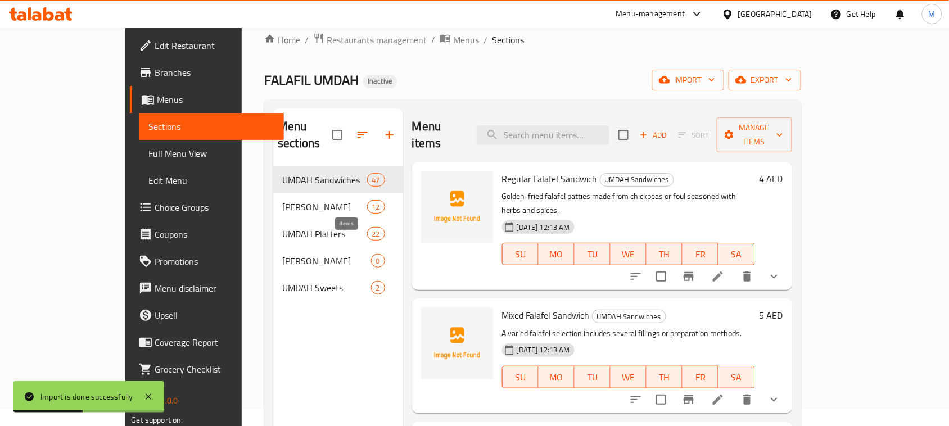
click at [372, 256] on span "0" at bounding box center [378, 261] width 13 height 11
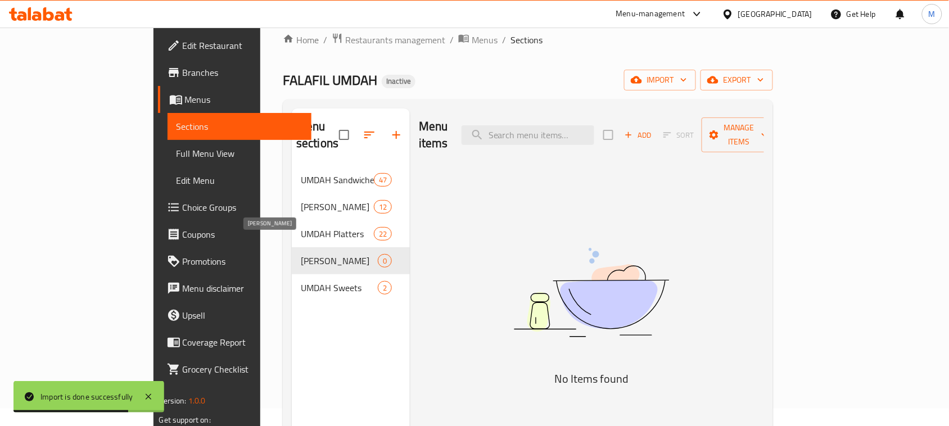
click at [337, 254] on span "[PERSON_NAME]" at bounding box center [339, 260] width 77 height 13
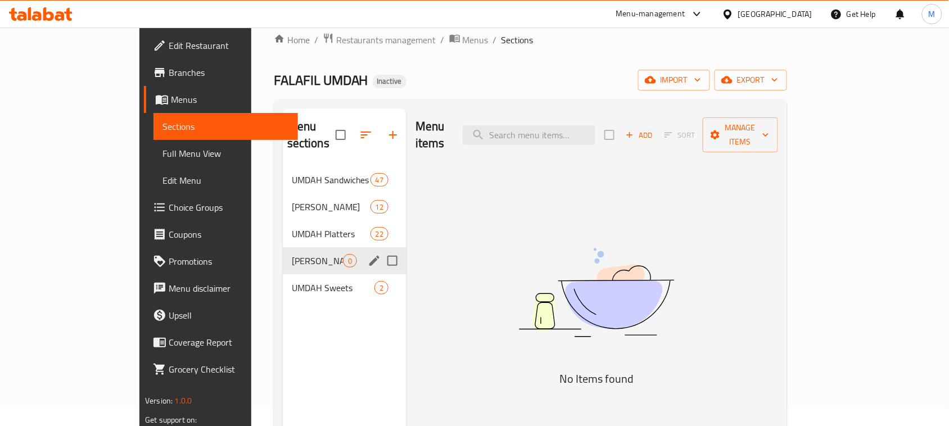
click at [381, 249] on input "Menu sections" at bounding box center [393, 261] width 24 height 24
checkbox input "true"
click at [353, 128] on icon "button" at bounding box center [359, 134] width 13 height 13
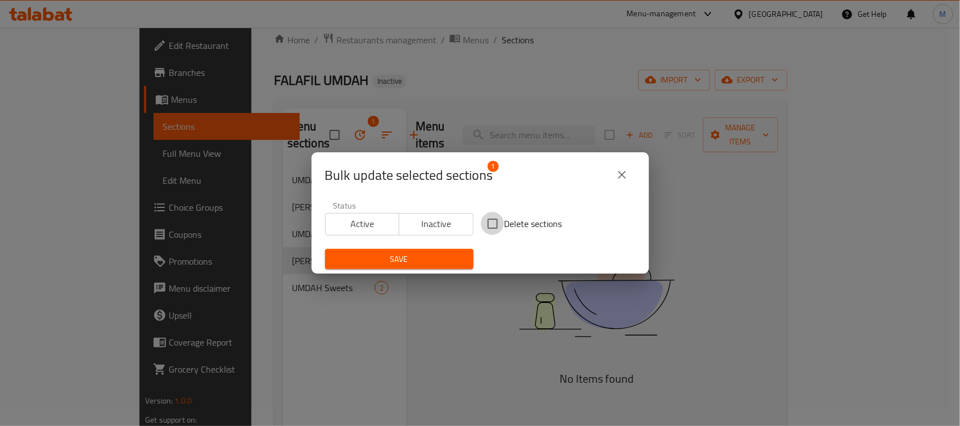
click at [488, 224] on input "Delete sections" at bounding box center [493, 224] width 24 height 24
checkbox input "true"
click at [460, 260] on button "Save" at bounding box center [399, 259] width 148 height 21
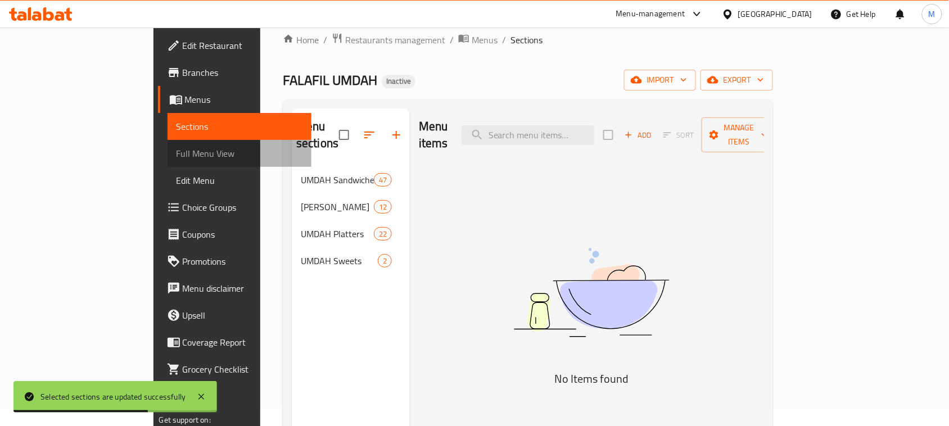
click at [177, 152] on span "Full Menu View" at bounding box center [240, 153] width 126 height 13
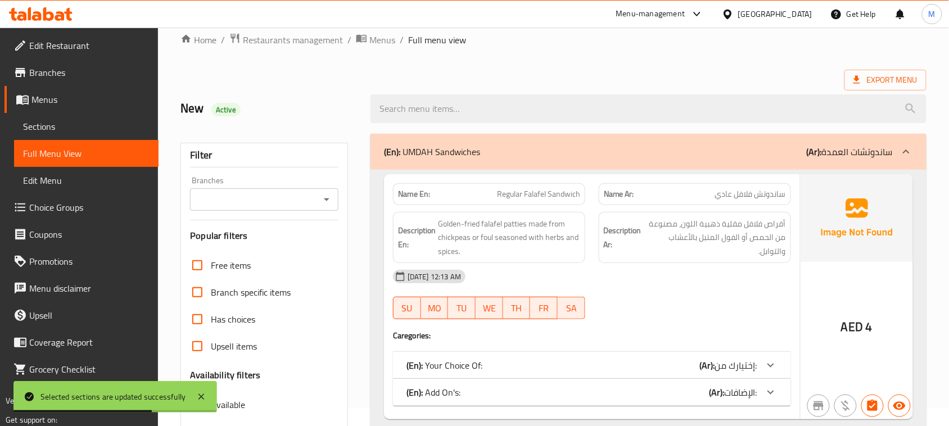
scroll to position [228, 0]
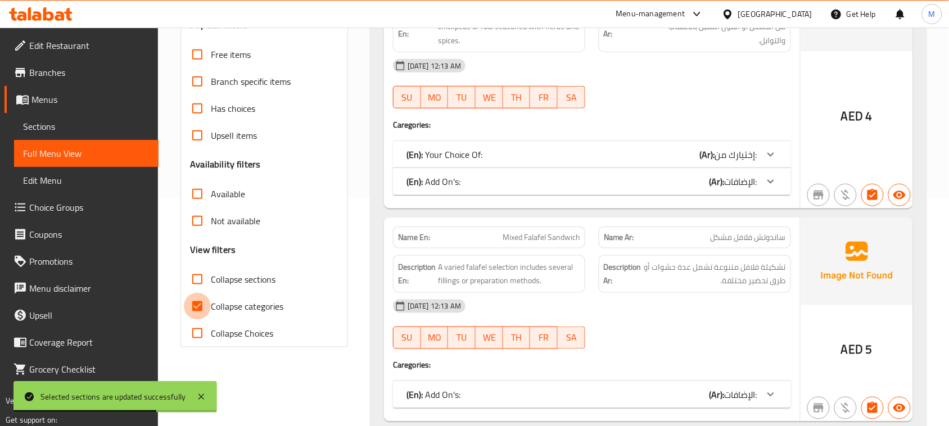
click at [211, 304] on input "Collapse categories" at bounding box center [197, 306] width 27 height 27
checkbox input "false"
